Goal: Ask a question

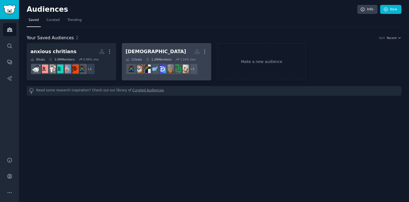
click at [166, 51] on h2 "[DEMOGRAPHIC_DATA] More" at bounding box center [167, 52] width 82 height 10
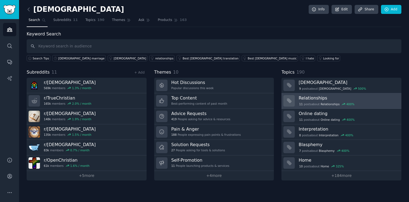
click at [315, 104] on div "11 post s about Relationships 400 %" at bounding box center [327, 104] width 56 height 5
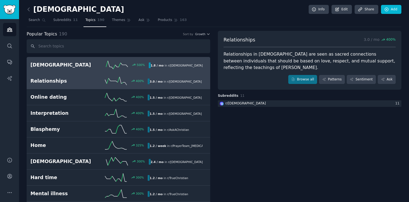
click at [88, 60] on link "[DEMOGRAPHIC_DATA] 500 % 1.8 / mo in r/ [DEMOGRAPHIC_DATA]" at bounding box center [119, 65] width 184 height 16
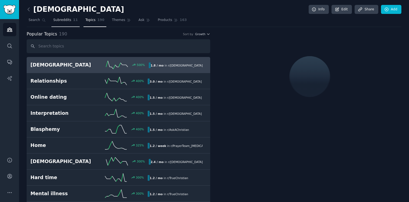
click at [65, 19] on span "Subreddits" at bounding box center [62, 20] width 18 height 5
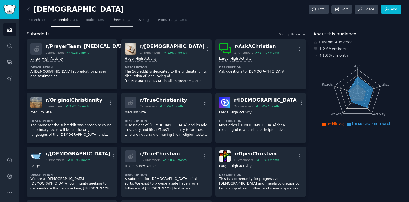
click at [116, 21] on span "Themes" at bounding box center [118, 20] width 13 height 5
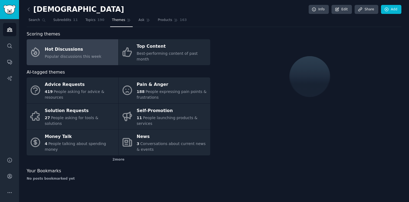
click at [81, 21] on nav "Search Subreddits 11 Topics 190 Themes Ask Products 163" at bounding box center [214, 21] width 375 height 11
click at [94, 20] on link "Topics 190" at bounding box center [95, 21] width 23 height 11
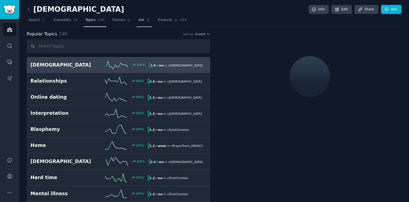
click at [140, 22] on span "Ask" at bounding box center [142, 20] width 6 height 5
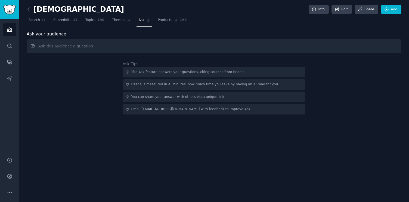
click at [138, 47] on input "text" at bounding box center [214, 46] width 375 height 14
type input "N"
click at [138, 56] on div "Ask your audience Ask Tips The Ask feature answers your questions, citing sourc…" at bounding box center [214, 73] width 375 height 84
click at [122, 47] on input "text" at bounding box center [214, 46] width 375 height 14
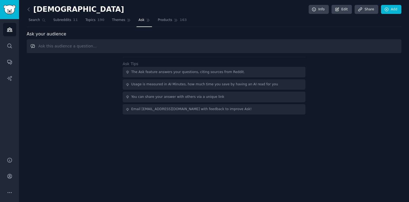
paste input "How [DEMOGRAPHIC_DATA] Treats Narcissists"
type input "How [DEMOGRAPHIC_DATA] Treats Narcissists?"
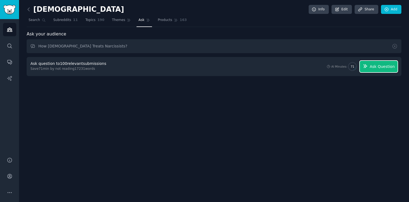
click at [385, 63] on button "Ask Question" at bounding box center [379, 66] width 38 height 11
